Goal: Transaction & Acquisition: Purchase product/service

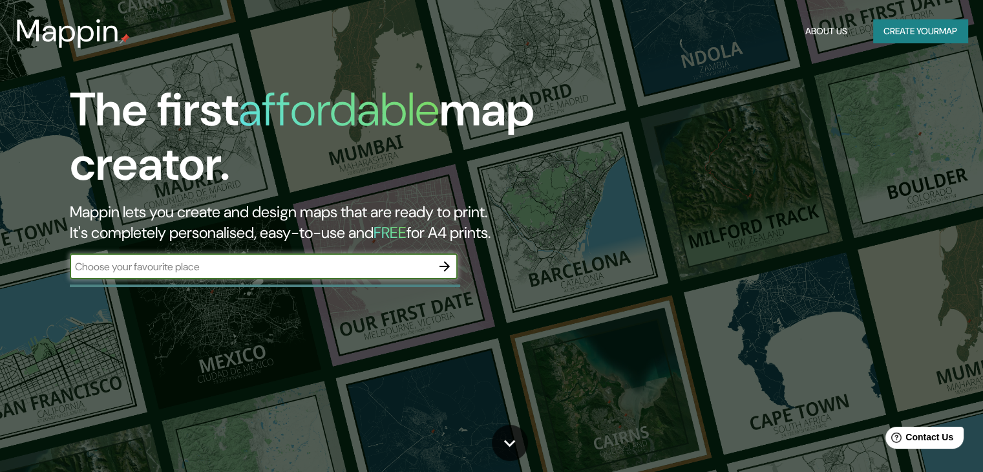
click at [904, 32] on button "Create your map" at bounding box center [921, 31] width 94 height 24
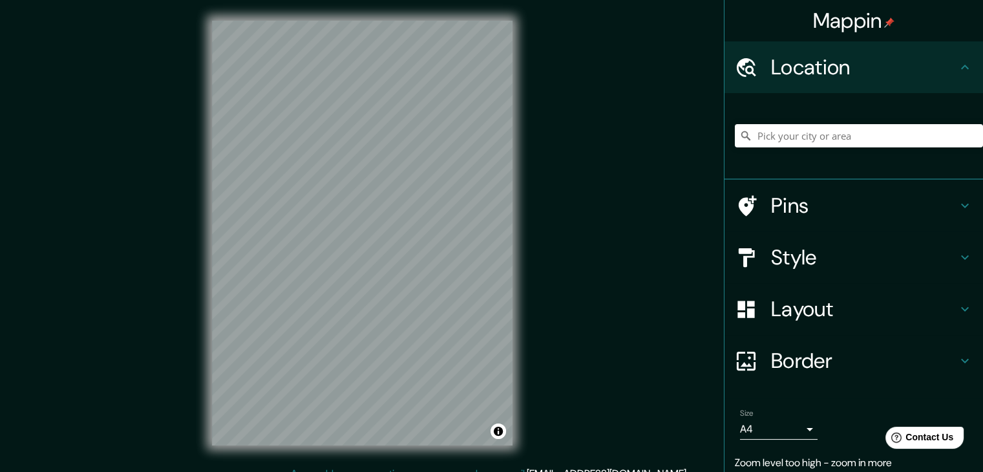
click at [650, 287] on div "Mappin Location Pins Style Layout Border Choose a border. Hint : you can make l…" at bounding box center [491, 243] width 983 height 487
click at [903, 127] on input "Pick your city or area" at bounding box center [859, 135] width 248 height 23
paste input "[GEOGRAPHIC_DATA]"
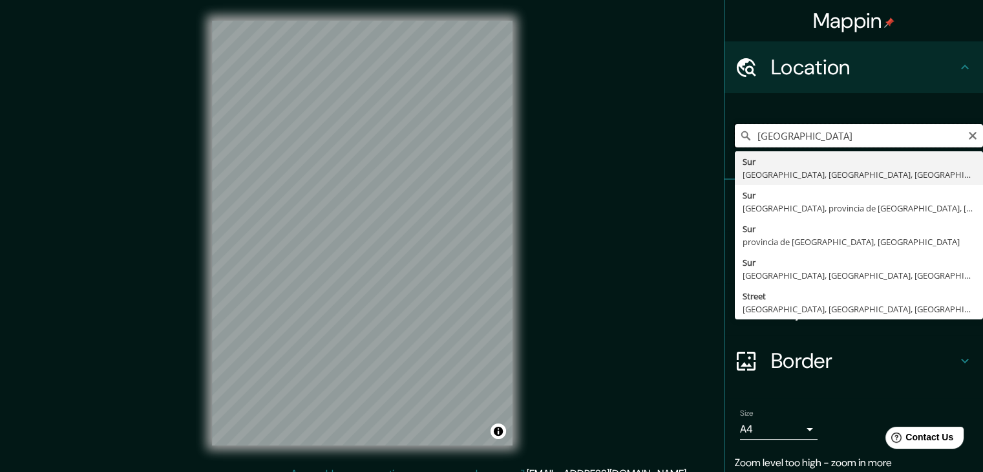
click at [851, 133] on input "[GEOGRAPHIC_DATA]" at bounding box center [859, 135] width 248 height 23
type input "[GEOGRAPHIC_DATA], [GEOGRAPHIC_DATA], [GEOGRAPHIC_DATA], [GEOGRAPHIC_DATA]"
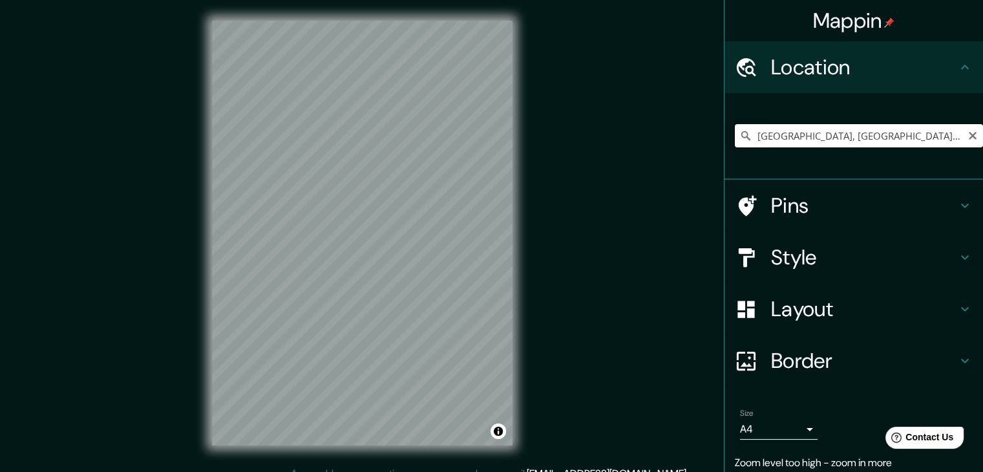
click at [775, 130] on input "[GEOGRAPHIC_DATA], [GEOGRAPHIC_DATA], [GEOGRAPHIC_DATA], [GEOGRAPHIC_DATA]" at bounding box center [859, 135] width 248 height 23
click at [776, 130] on input "[GEOGRAPHIC_DATA], [GEOGRAPHIC_DATA], [GEOGRAPHIC_DATA], [GEOGRAPHIC_DATA]" at bounding box center [859, 135] width 248 height 23
click at [844, 139] on input "Pick your city or area" at bounding box center [859, 135] width 248 height 23
paste input "[GEOGRAPHIC_DATA]"
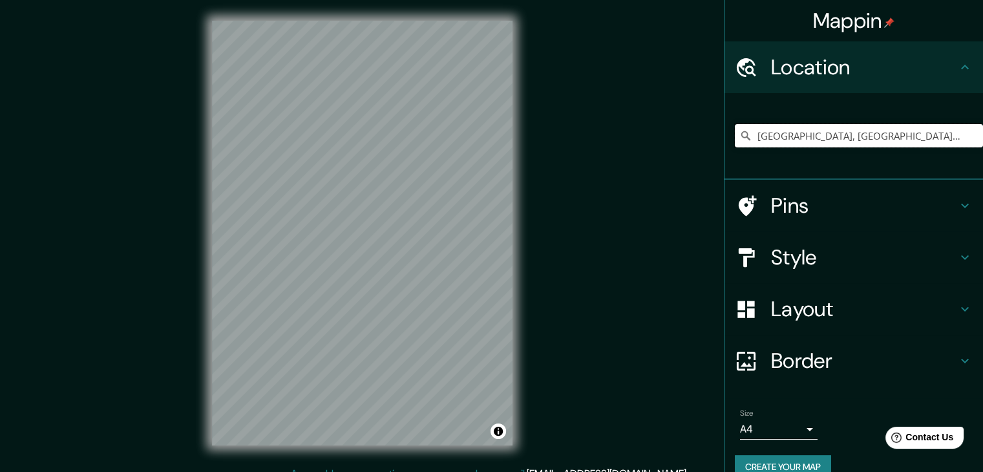
type input "[GEOGRAPHIC_DATA], [GEOGRAPHIC_DATA], [GEOGRAPHIC_DATA], [GEOGRAPHIC_DATA]"
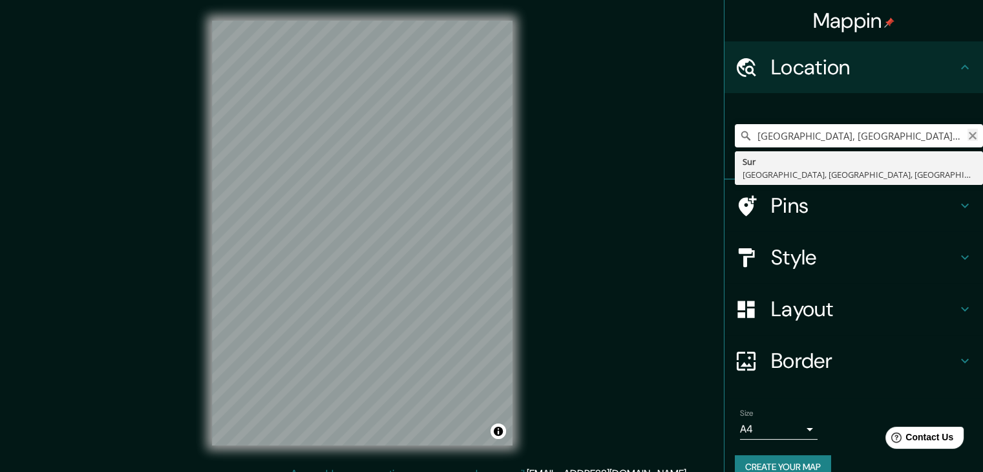
click at [968, 136] on icon "Clear" at bounding box center [973, 136] width 10 height 10
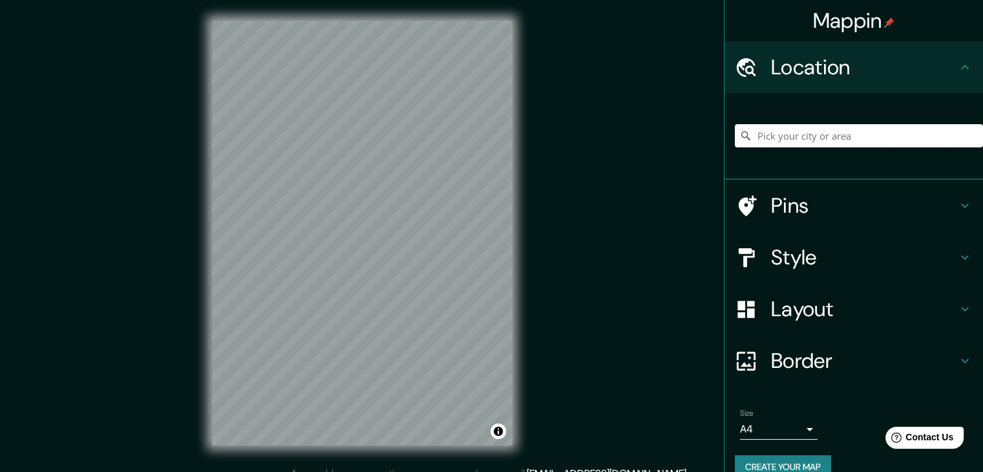
paste input "[GEOGRAPHIC_DATA]"
type input "[STREET_ADDRESS]"
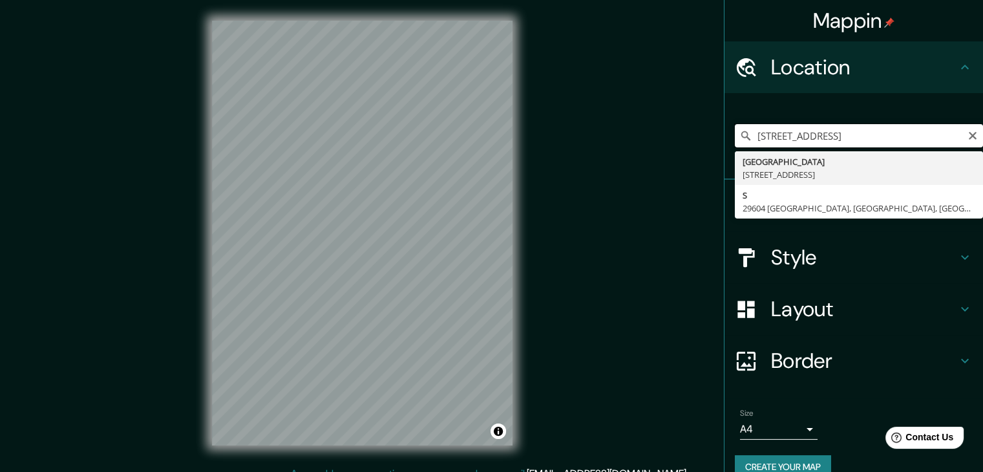
click at [837, 135] on input "[STREET_ADDRESS]" at bounding box center [859, 135] width 248 height 23
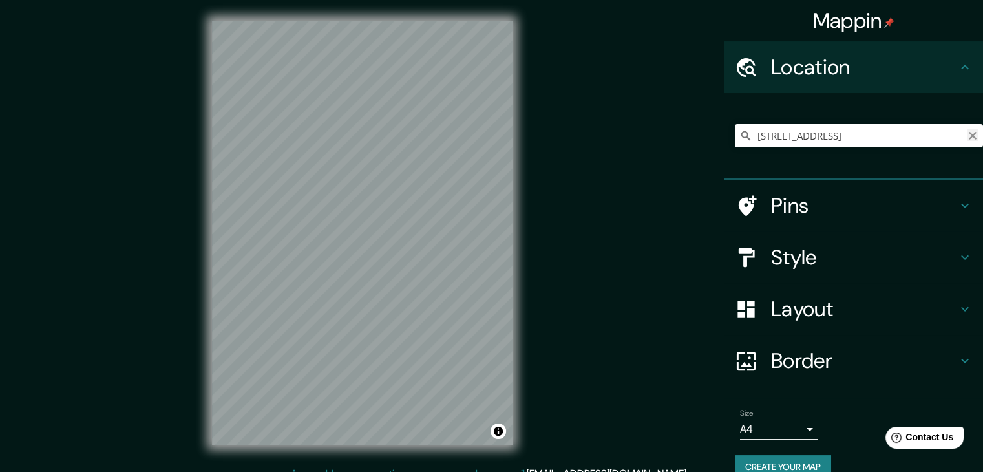
click at [968, 132] on icon "Clear" at bounding box center [973, 136] width 10 height 10
type input "Estrada De Ferro [US_STATE], [GEOGRAPHIC_DATA] - [GEOGRAPHIC_DATA], 85023-410, …"
click at [969, 136] on icon "Clear" at bounding box center [973, 136] width 8 height 8
click at [784, 127] on input "Pick your city or area" at bounding box center [859, 135] width 248 height 23
click at [784, 126] on input "Pick your city or area" at bounding box center [859, 135] width 248 height 23
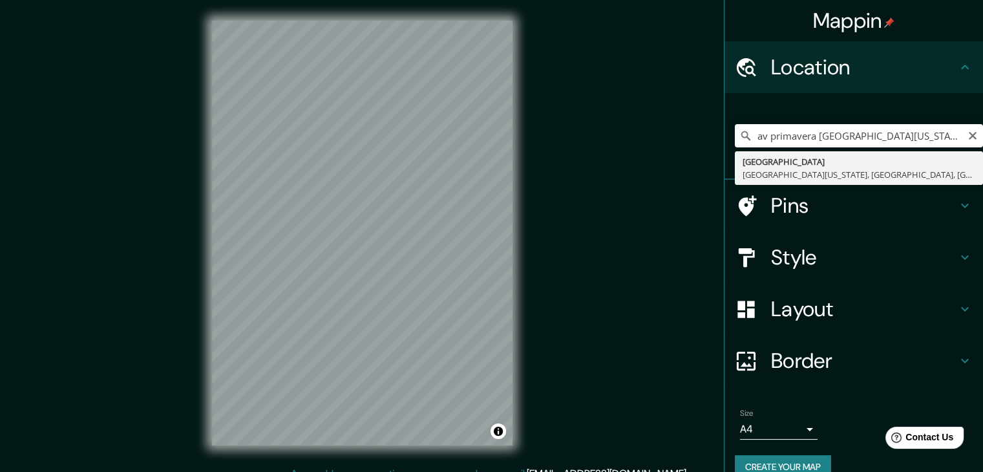
type input "[GEOGRAPHIC_DATA], [GEOGRAPHIC_DATA][US_STATE], [GEOGRAPHIC_DATA], [GEOGRAPHIC_…"
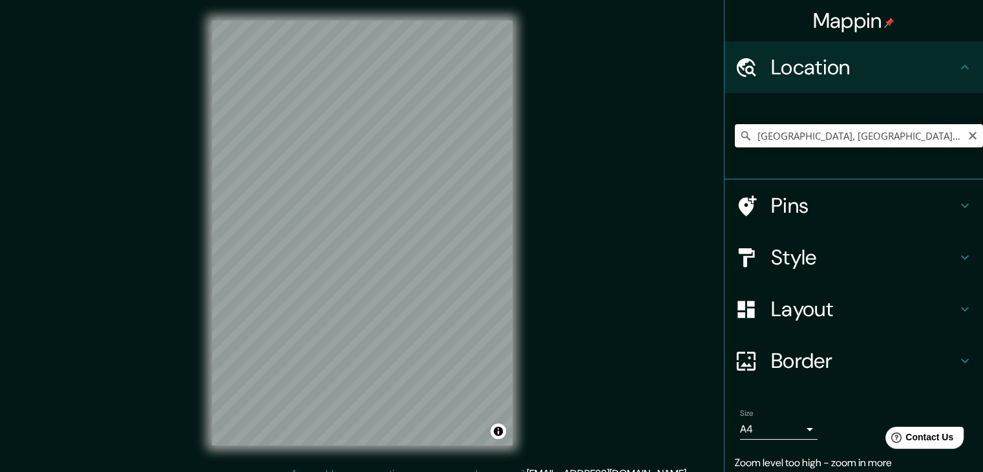
click at [925, 135] on input "[GEOGRAPHIC_DATA], [GEOGRAPHIC_DATA][US_STATE], [GEOGRAPHIC_DATA], [GEOGRAPHIC_…" at bounding box center [859, 135] width 248 height 23
click at [908, 133] on input "[GEOGRAPHIC_DATA], [GEOGRAPHIC_DATA][US_STATE], [GEOGRAPHIC_DATA], [GEOGRAPHIC_…" at bounding box center [859, 135] width 248 height 23
click at [942, 144] on input "[GEOGRAPHIC_DATA], [GEOGRAPHIC_DATA][US_STATE], [GEOGRAPHIC_DATA], [GEOGRAPHIC_…" at bounding box center [859, 135] width 248 height 23
click at [943, 143] on input "[GEOGRAPHIC_DATA], [GEOGRAPHIC_DATA][US_STATE], [GEOGRAPHIC_DATA], [GEOGRAPHIC_…" at bounding box center [859, 135] width 248 height 23
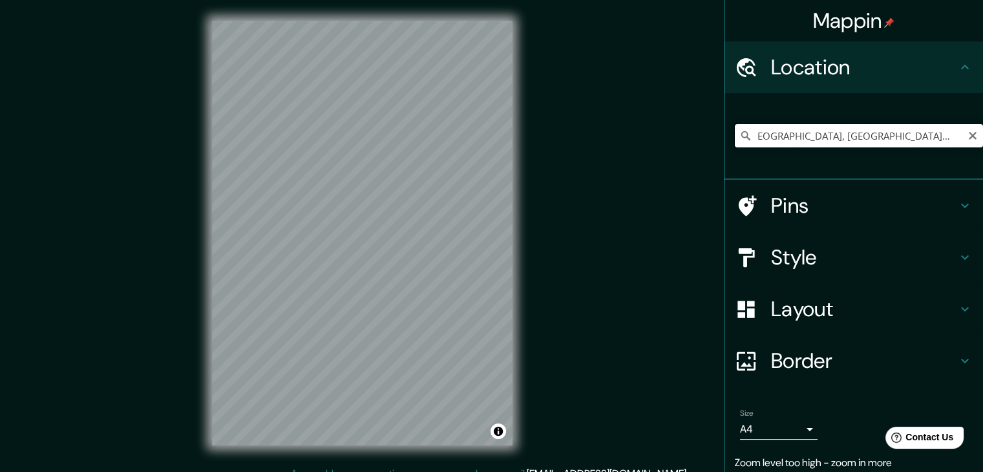
click at [944, 143] on input "[GEOGRAPHIC_DATA], [GEOGRAPHIC_DATA][US_STATE], [GEOGRAPHIC_DATA], [GEOGRAPHIC_…" at bounding box center [859, 135] width 248 height 23
click at [949, 133] on input "[GEOGRAPHIC_DATA], [GEOGRAPHIC_DATA][US_STATE], [GEOGRAPHIC_DATA], [GEOGRAPHIC_…" at bounding box center [859, 135] width 248 height 23
click at [968, 131] on icon "Clear" at bounding box center [973, 136] width 10 height 10
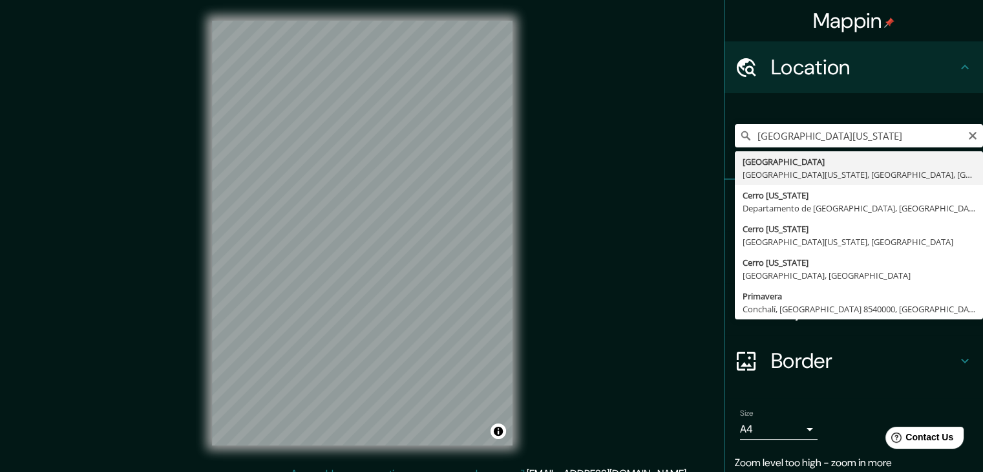
type input "[GEOGRAPHIC_DATA], [GEOGRAPHIC_DATA][US_STATE], [GEOGRAPHIC_DATA], [GEOGRAPHIC_…"
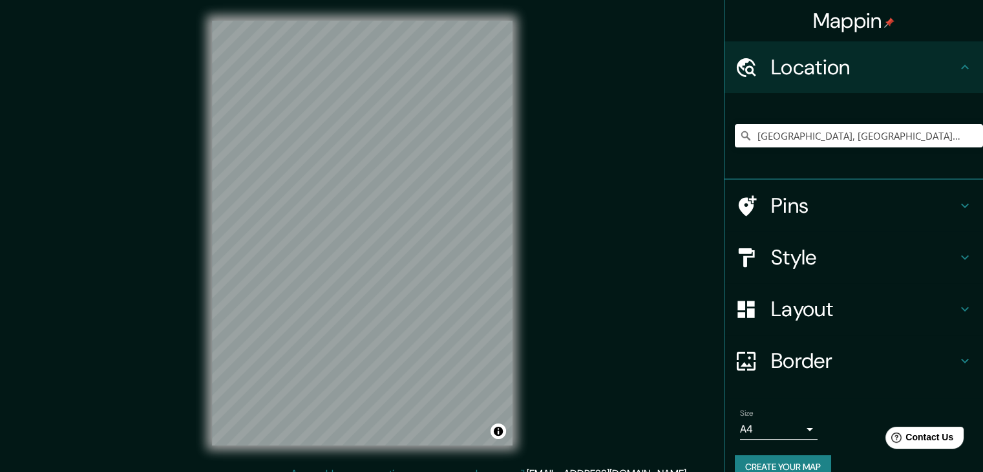
click at [776, 244] on h4 "Style" at bounding box center [864, 257] width 186 height 26
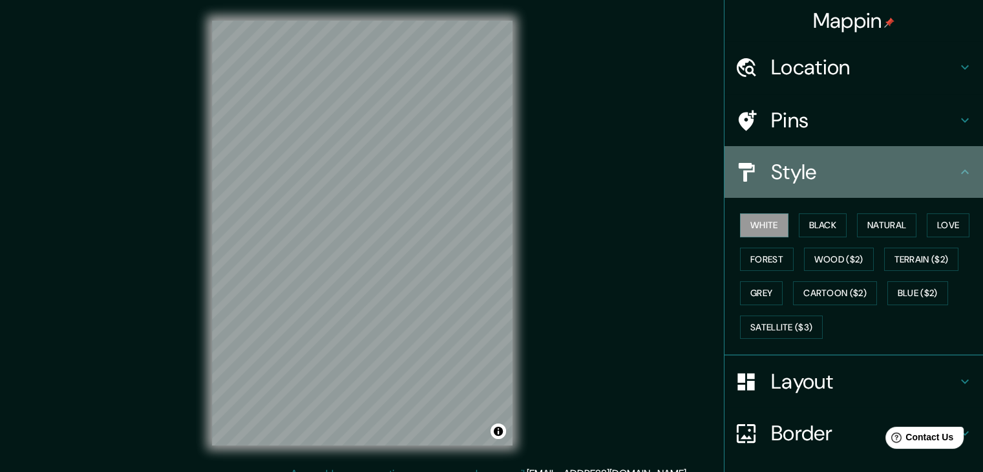
drag, startPoint x: 804, startPoint y: 169, endPoint x: 802, endPoint y: 182, distance: 13.1
click at [804, 168] on h4 "Style" at bounding box center [864, 172] width 186 height 26
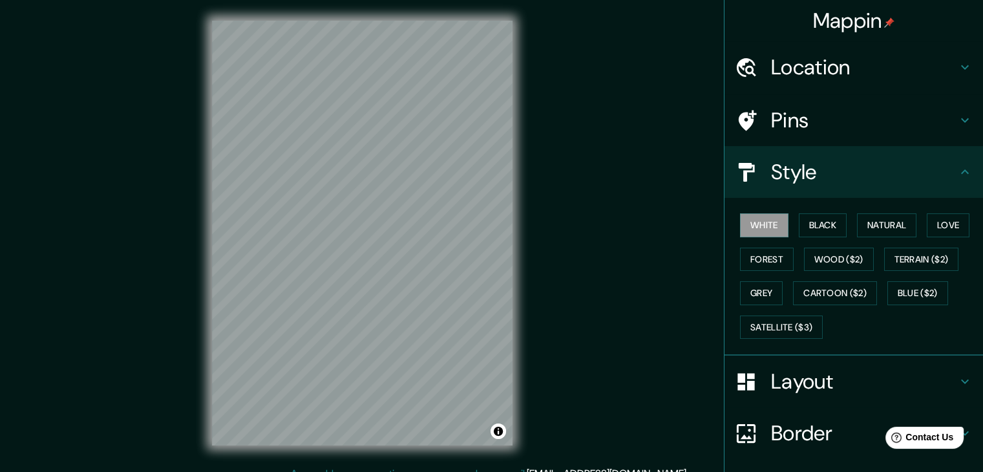
click at [781, 360] on div "Layout" at bounding box center [854, 382] width 259 height 52
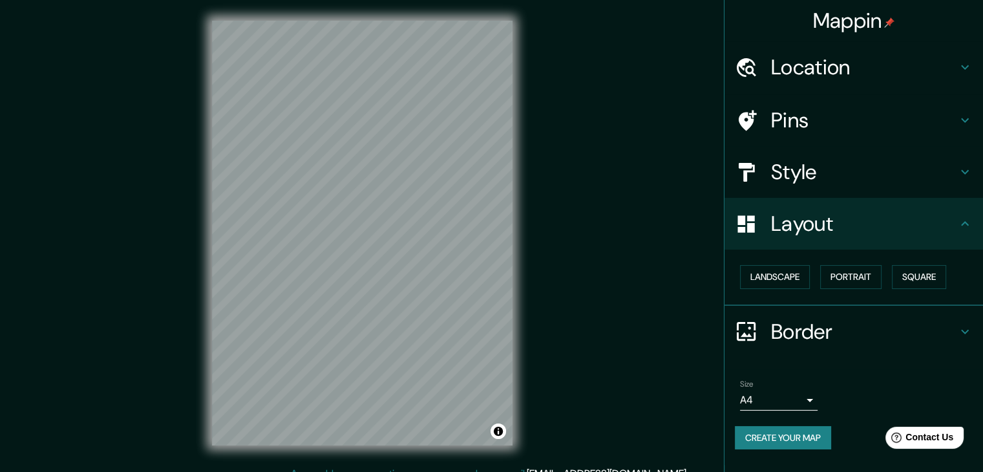
scroll to position [15, 0]
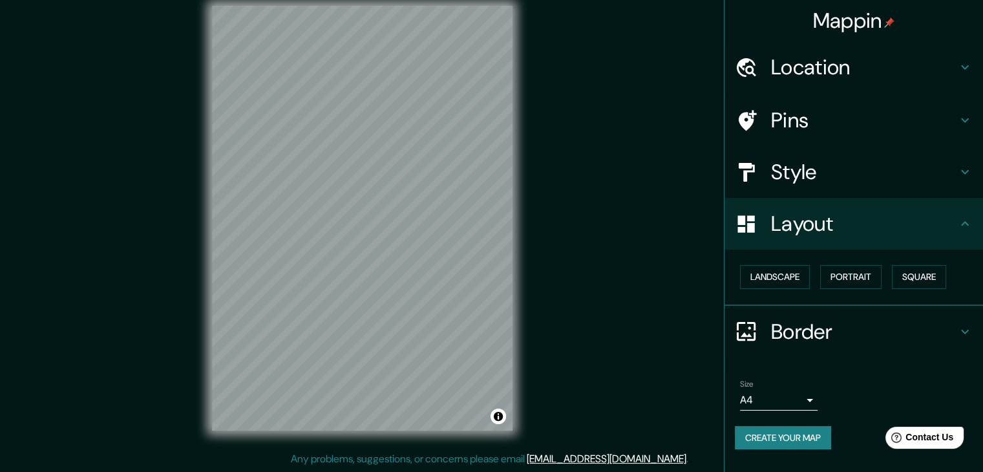
click at [833, 336] on h4 "Border" at bounding box center [864, 332] width 186 height 26
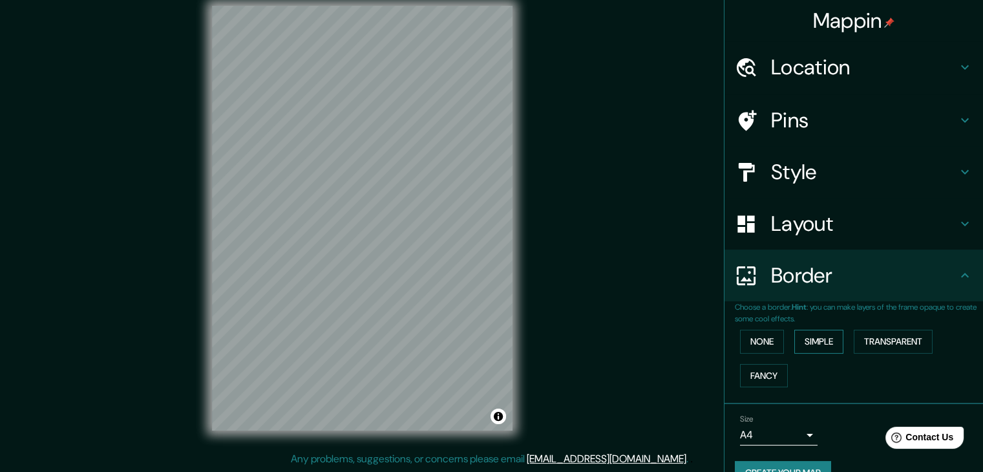
click at [825, 343] on button "Simple" at bounding box center [819, 342] width 49 height 24
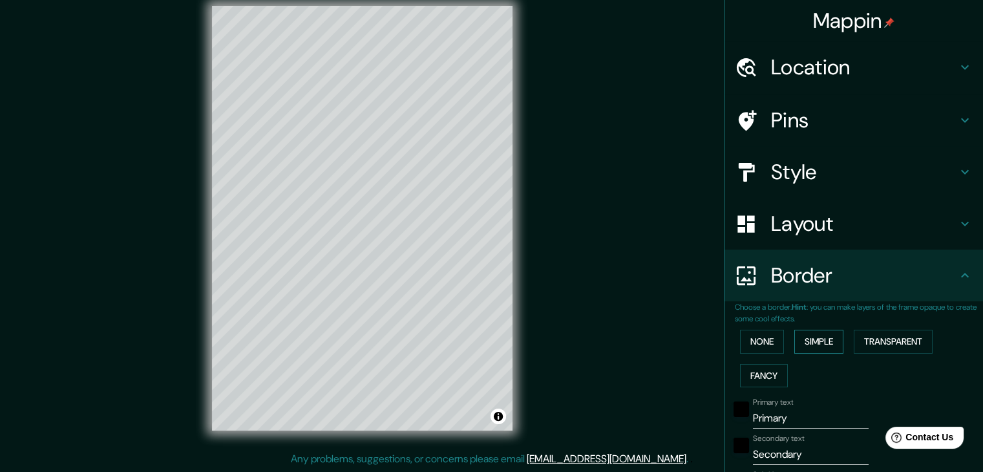
drag, startPoint x: 871, startPoint y: 337, endPoint x: 821, endPoint y: 336, distance: 50.5
click at [871, 339] on button "Transparent" at bounding box center [893, 342] width 79 height 24
click at [767, 337] on button "None" at bounding box center [762, 342] width 44 height 24
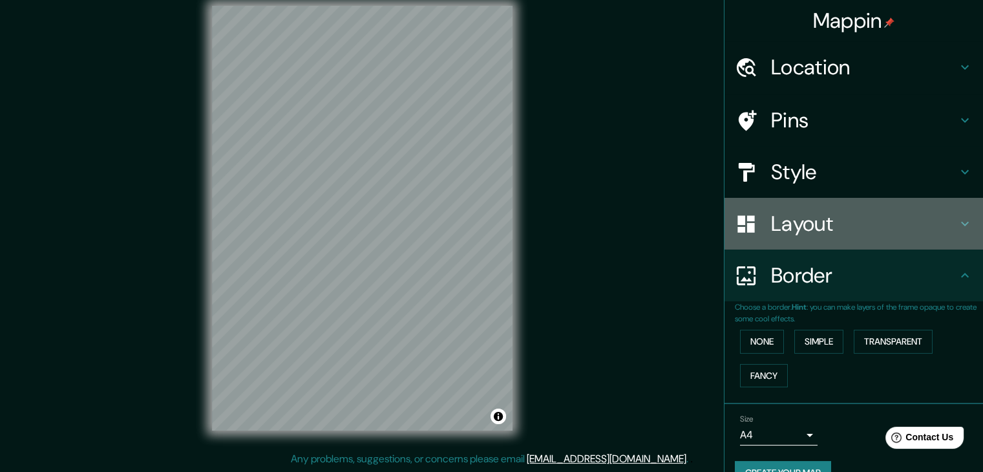
click at [828, 230] on h4 "Layout" at bounding box center [864, 224] width 186 height 26
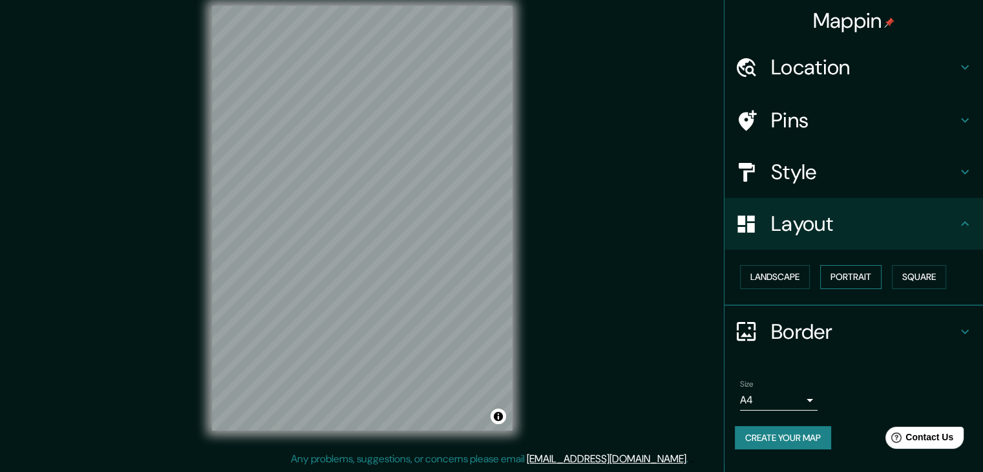
click at [847, 274] on button "Portrait" at bounding box center [851, 277] width 61 height 24
click at [904, 275] on button "Square" at bounding box center [919, 277] width 54 height 24
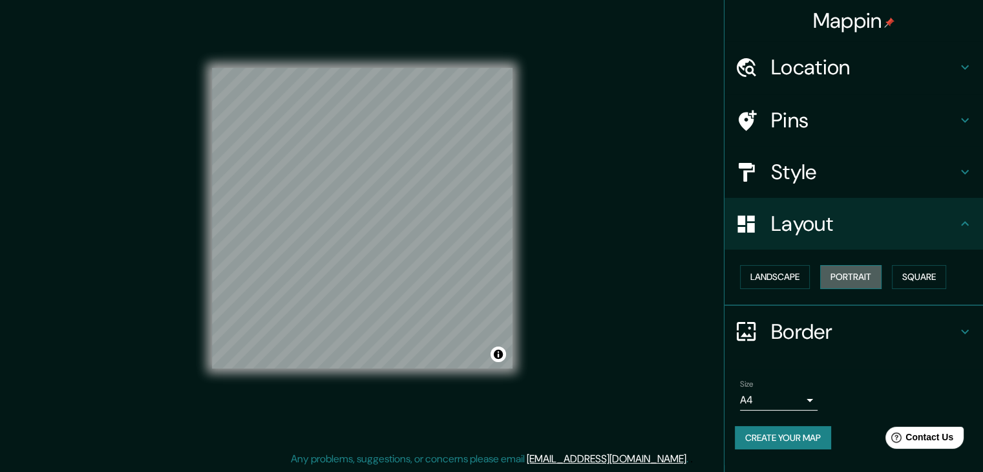
click at [876, 278] on button "Portrait" at bounding box center [851, 277] width 61 height 24
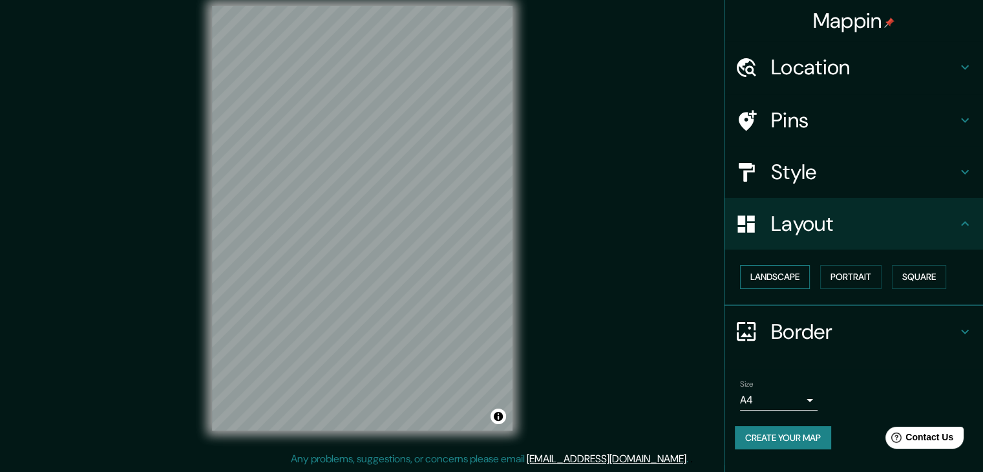
click at [761, 272] on button "Landscape" at bounding box center [775, 277] width 70 height 24
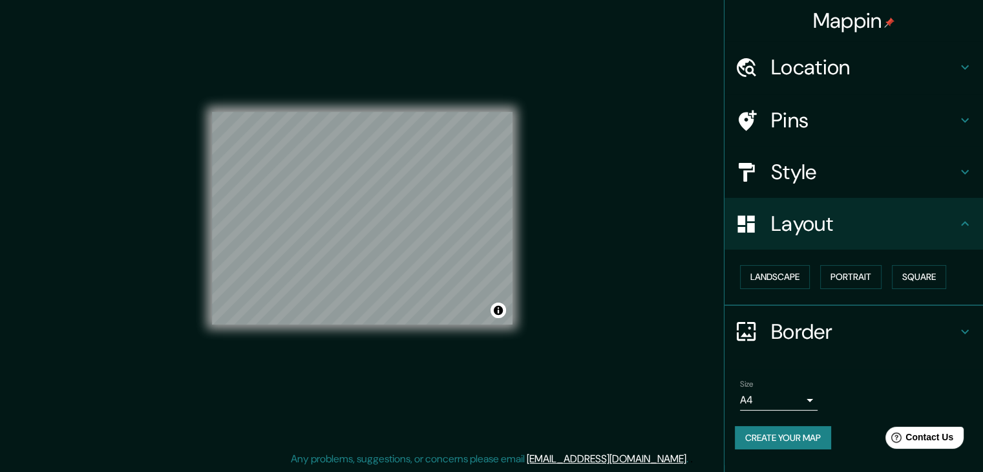
click at [809, 431] on button "Create your map" at bounding box center [783, 438] width 96 height 24
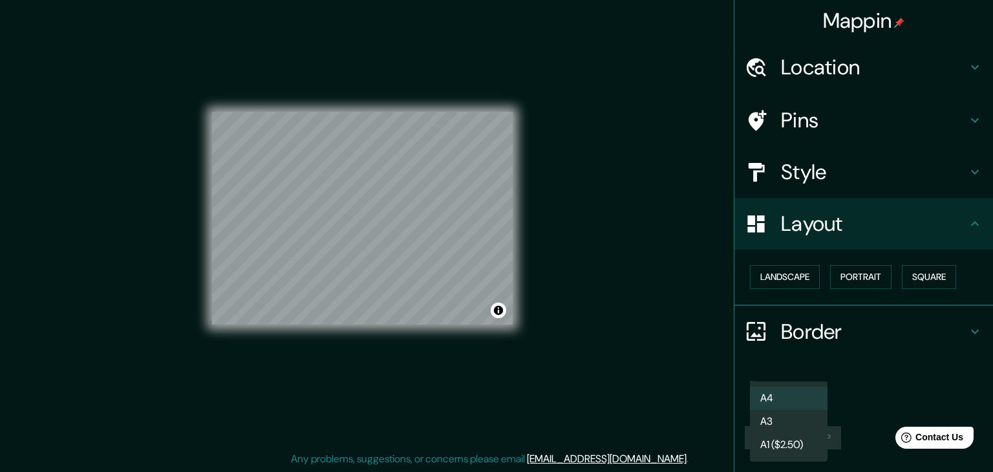
click at [775, 402] on body "Mappin Location [GEOGRAPHIC_DATA], [GEOGRAPHIC_DATA][US_STATE], [GEOGRAPHIC_DAT…" at bounding box center [496, 221] width 993 height 472
click at [910, 389] on div at bounding box center [496, 236] width 993 height 472
click at [795, 400] on body "Mappin Location [GEOGRAPHIC_DATA], [GEOGRAPHIC_DATA][US_STATE], [GEOGRAPHIC_DAT…" at bounding box center [496, 221] width 993 height 472
click at [879, 392] on div at bounding box center [496, 236] width 993 height 472
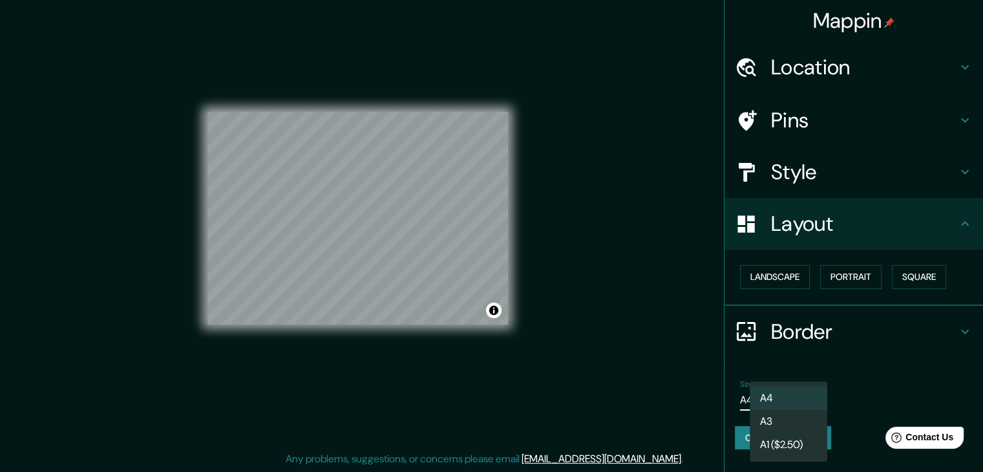
click at [788, 402] on body "Mappin Location [GEOGRAPHIC_DATA], [GEOGRAPHIC_DATA][US_STATE], [GEOGRAPHIC_DAT…" at bounding box center [491, 221] width 983 height 472
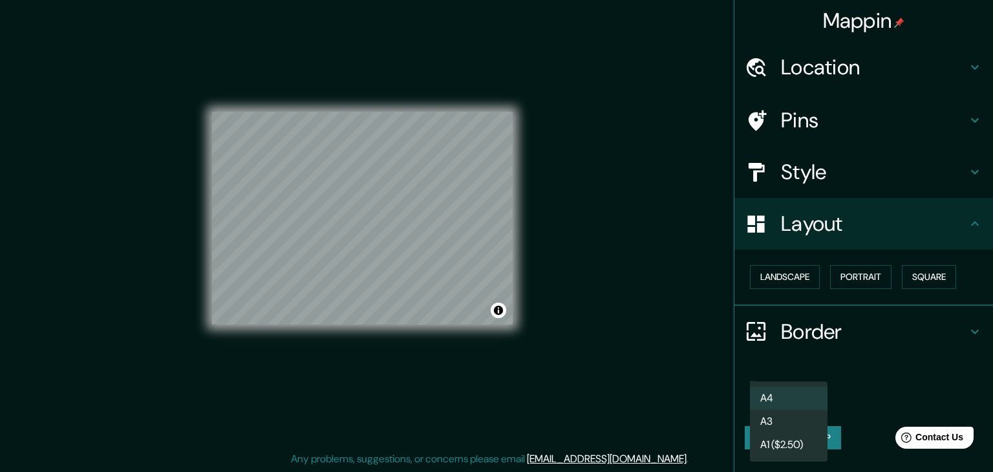
click at [760, 420] on li "A3" at bounding box center [789, 421] width 78 height 23
type input "a4"
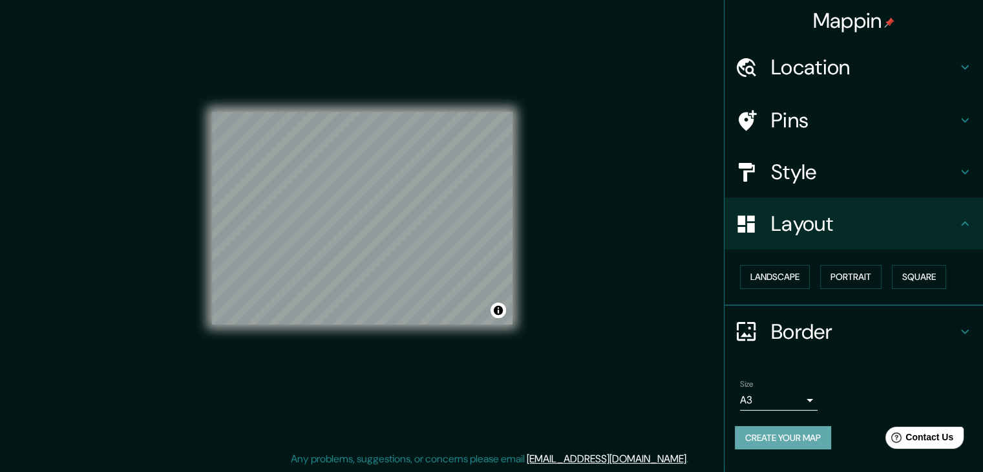
click at [768, 442] on button "Create your map" at bounding box center [783, 438] width 96 height 24
drag, startPoint x: 879, startPoint y: 0, endPoint x: 694, endPoint y: 257, distance: 316.8
click at [694, 257] on div "Mappin Location [GEOGRAPHIC_DATA], [GEOGRAPHIC_DATA][US_STATE], [GEOGRAPHIC_DAT…" at bounding box center [491, 228] width 983 height 487
